Goal: Task Accomplishment & Management: Use online tool/utility

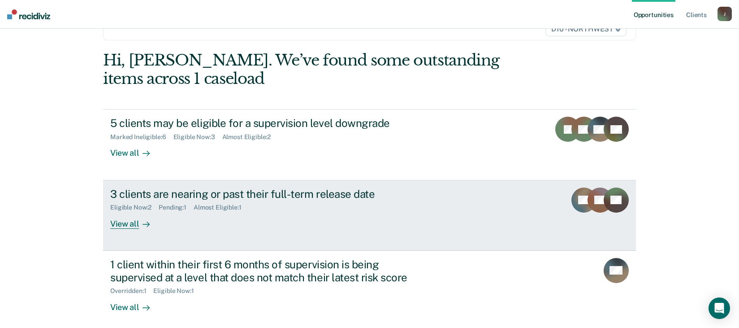
scroll to position [75, 0]
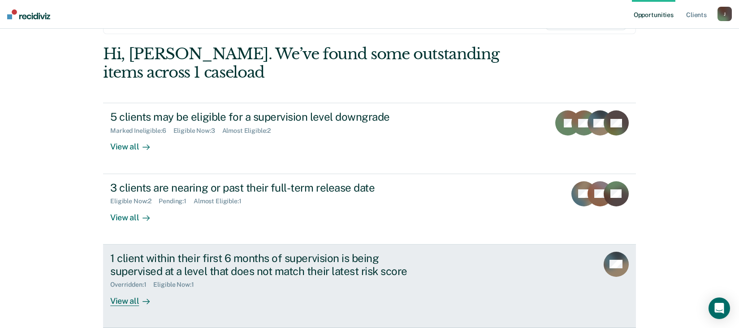
click at [130, 301] on div "View all" at bounding box center [135, 296] width 50 height 17
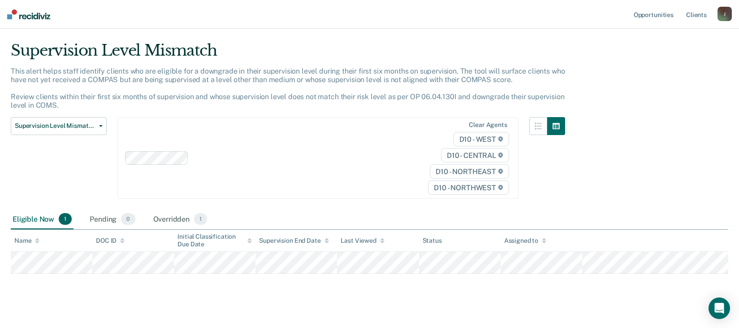
scroll to position [31, 0]
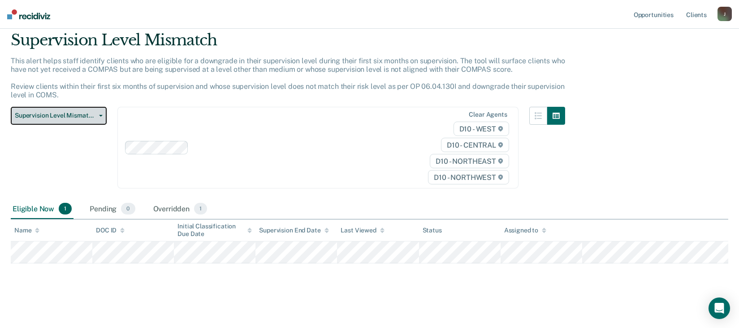
click at [100, 116] on icon "button" at bounding box center [101, 116] width 4 height 2
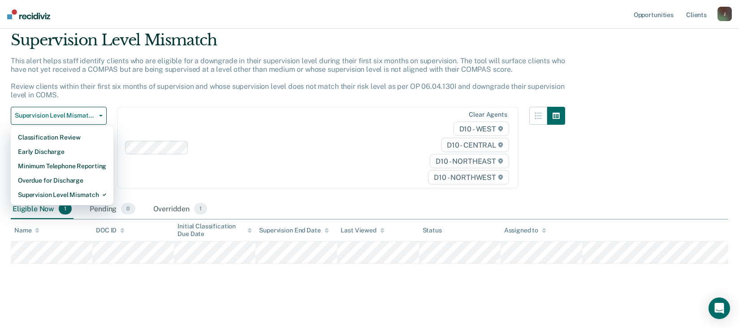
click at [380, 230] on icon at bounding box center [382, 230] width 4 height 6
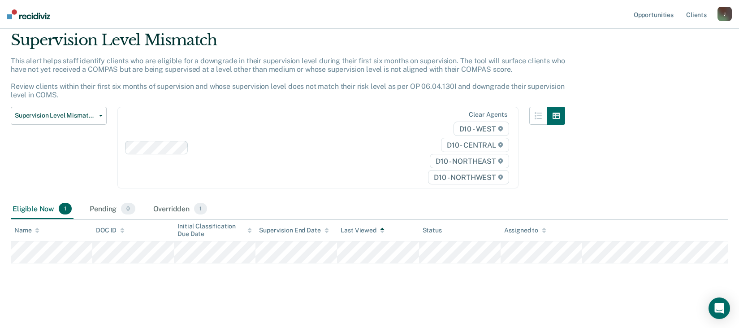
click at [380, 230] on icon at bounding box center [382, 230] width 4 height 6
